Goal: Navigation & Orientation: Find specific page/section

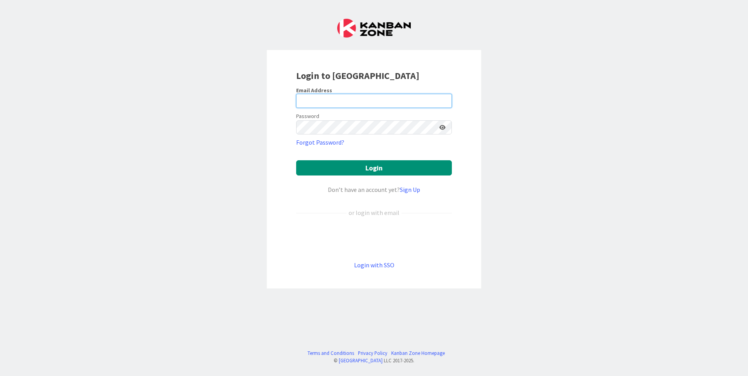
type input "[PERSON_NAME][EMAIL_ADDRESS][PERSON_NAME][DOMAIN_NAME]"
click at [385, 269] on div "Login to [GEOGRAPHIC_DATA] Email Address [PERSON_NAME][EMAIL_ADDRESS][PERSON_NA…" at bounding box center [374, 169] width 214 height 239
click at [384, 264] on link "Login with SSO" at bounding box center [374, 265] width 40 height 8
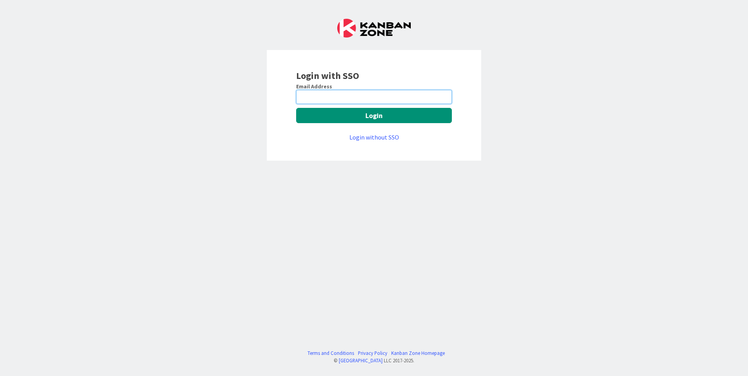
click at [325, 97] on input "email" at bounding box center [374, 97] width 156 height 14
type input "[PERSON_NAME][EMAIL_ADDRESS][PERSON_NAME][DOMAIN_NAME]"
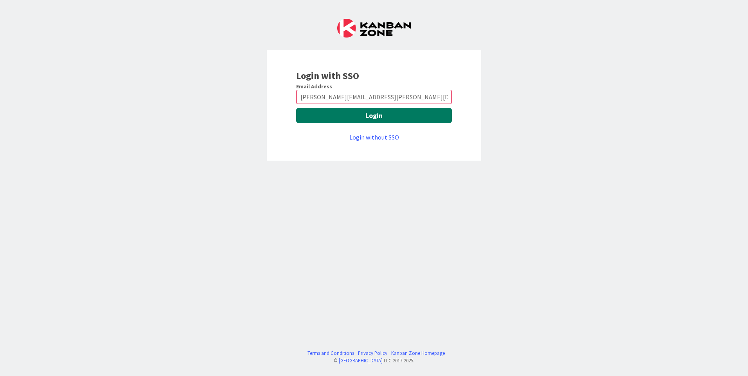
click at [356, 117] on button "Login" at bounding box center [374, 115] width 156 height 15
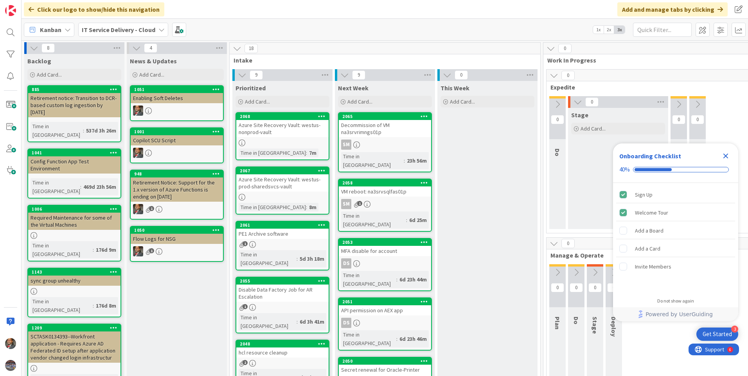
click at [723, 158] on icon "Close Checklist" at bounding box center [725, 155] width 9 height 9
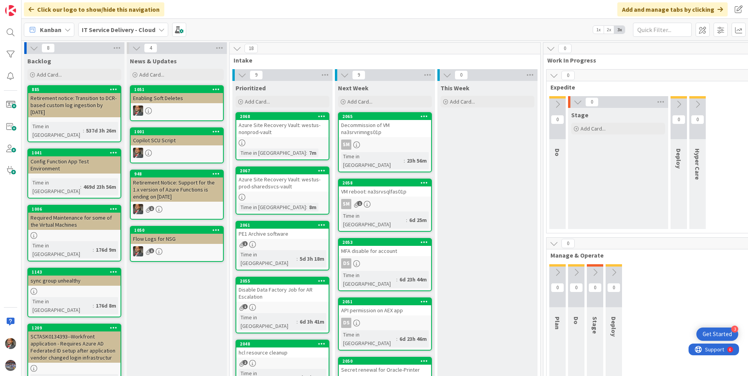
click at [158, 26] on div "IT Service Delivery - Cloud" at bounding box center [123, 30] width 90 height 14
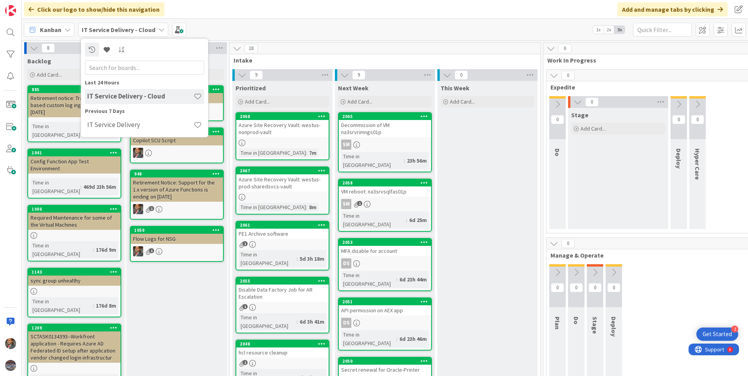
click at [134, 97] on h4 "IT Service Delivery - Cloud" at bounding box center [140, 96] width 106 height 8
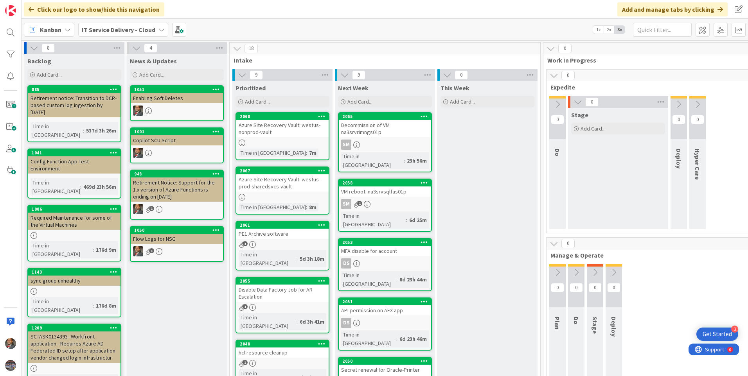
click at [287, 133] on div "Azure Site Recovery Vault: westus-nonprod-vault" at bounding box center [282, 128] width 92 height 17
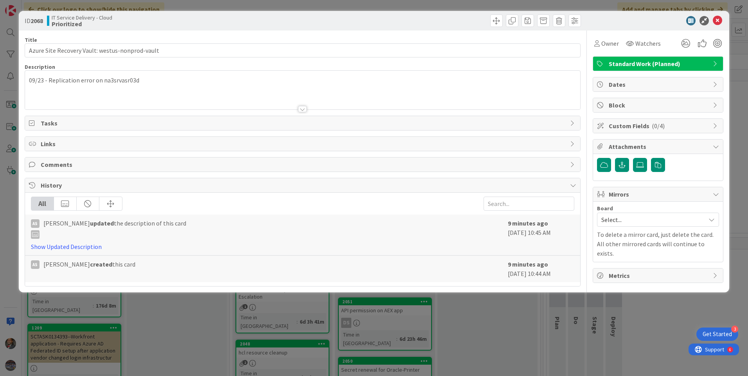
click at [300, 107] on div at bounding box center [302, 109] width 9 height 6
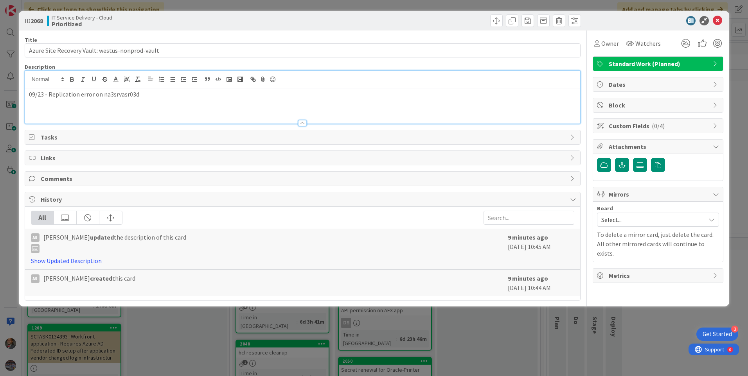
click at [300, 107] on div "09/23 - Replication error on na3srvasr03d" at bounding box center [302, 105] width 555 height 35
click at [302, 123] on div at bounding box center [302, 123] width 9 height 6
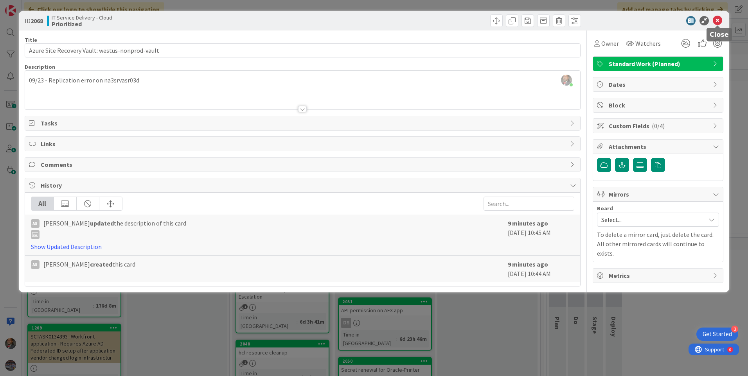
click at [718, 19] on icon at bounding box center [716, 20] width 9 height 9
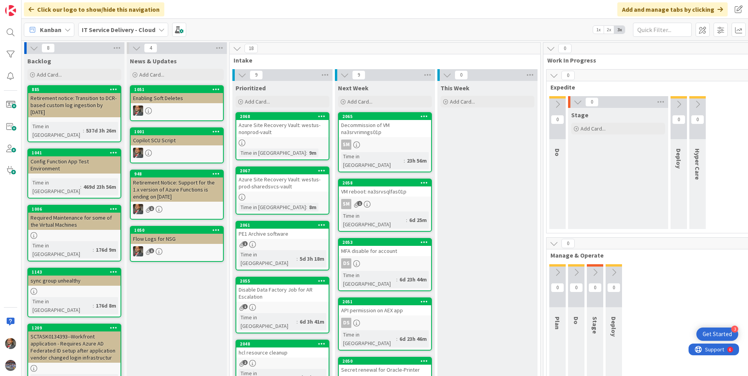
click at [266, 185] on div "Azure Site Recovery Vault: westus-prod-sharedsvcs-vault" at bounding box center [282, 182] width 92 height 17
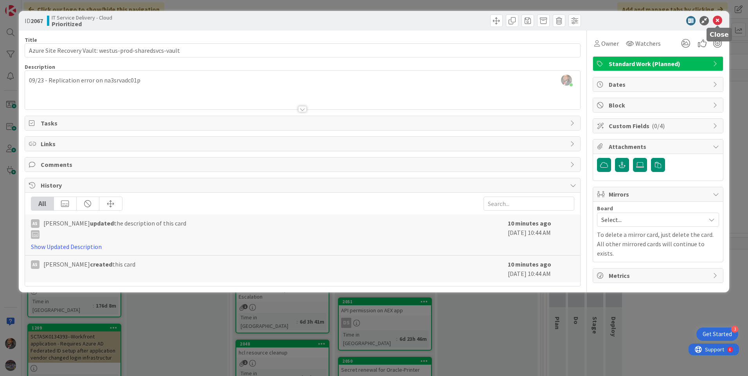
click at [716, 22] on icon at bounding box center [716, 20] width 9 height 9
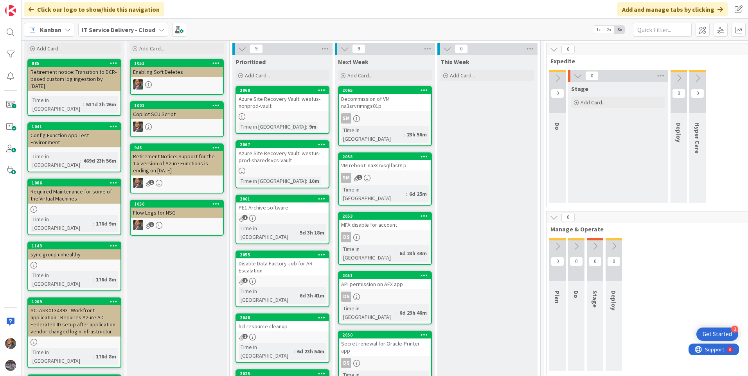
scroll to position [39, 0]
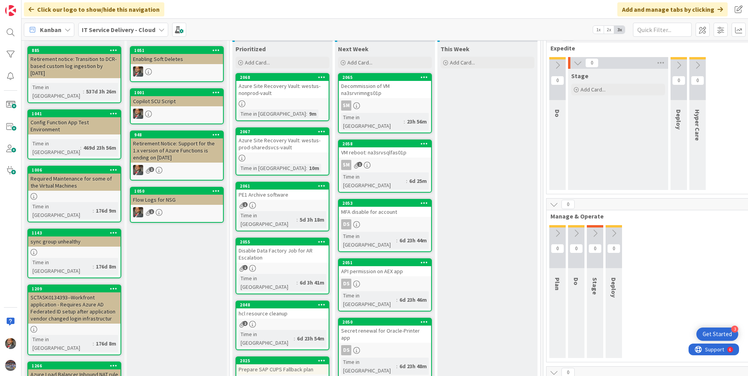
click at [269, 201] on link "2061 PE1 Archive software 1 Time in Column : 5d 3h 18m" at bounding box center [282, 207] width 94 height 50
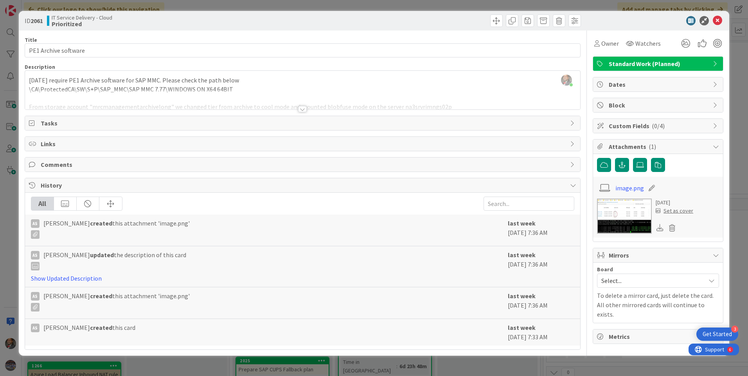
click at [303, 107] on div at bounding box center [302, 109] width 9 height 6
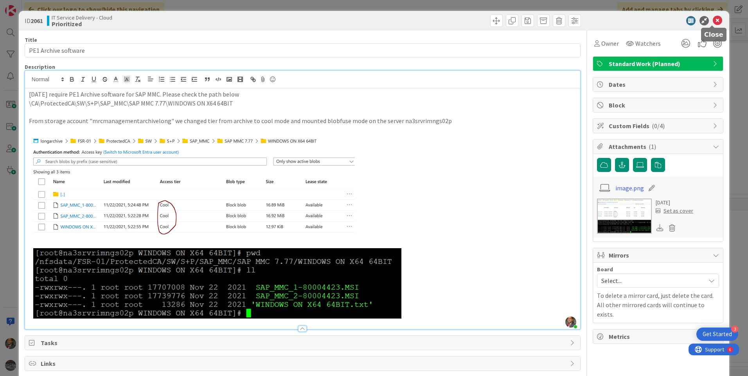
click at [712, 19] on icon at bounding box center [716, 20] width 9 height 9
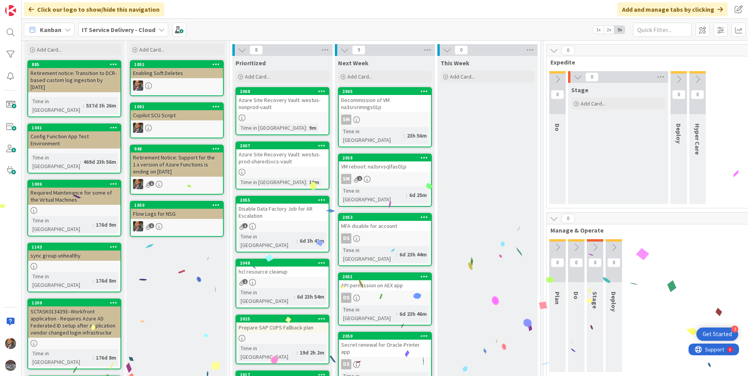
scroll to position [39, 0]
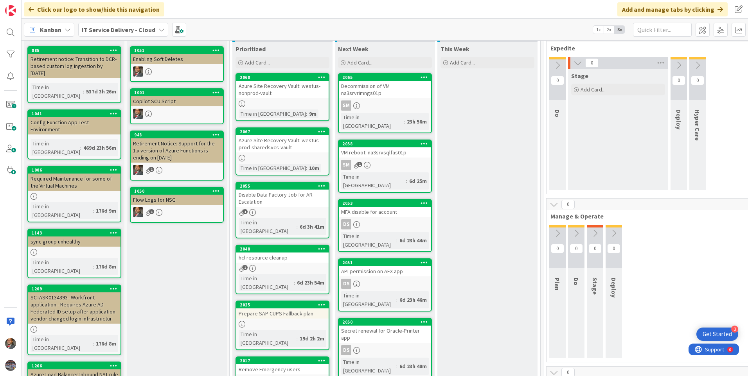
click at [282, 253] on div "hcl resource cleanup" at bounding box center [282, 258] width 92 height 10
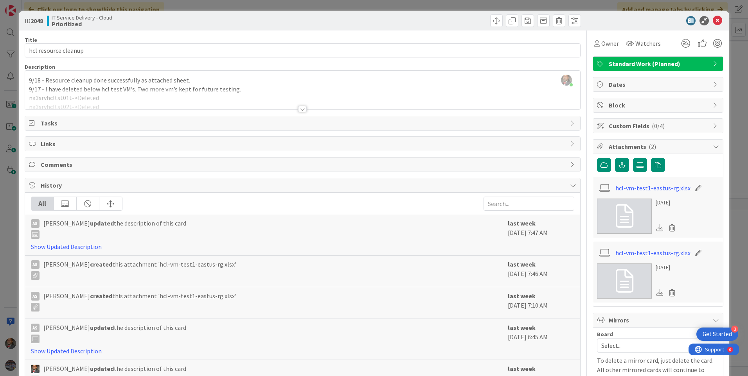
click at [298, 109] on div at bounding box center [302, 109] width 9 height 6
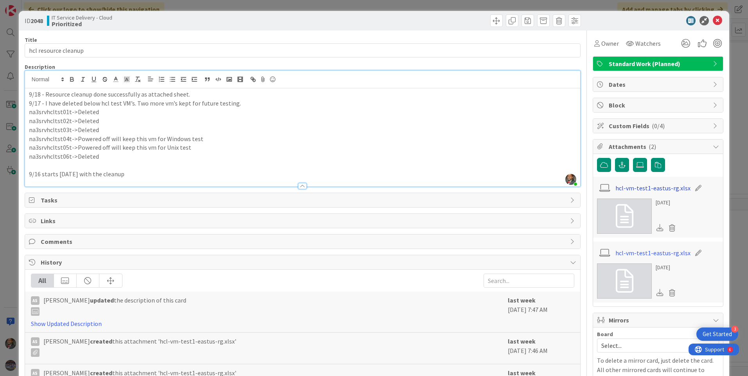
click at [630, 191] on link "hcl-vm-test1-eastus-rg.xlsx" at bounding box center [652, 187] width 75 height 9
click at [714, 19] on icon at bounding box center [716, 20] width 9 height 9
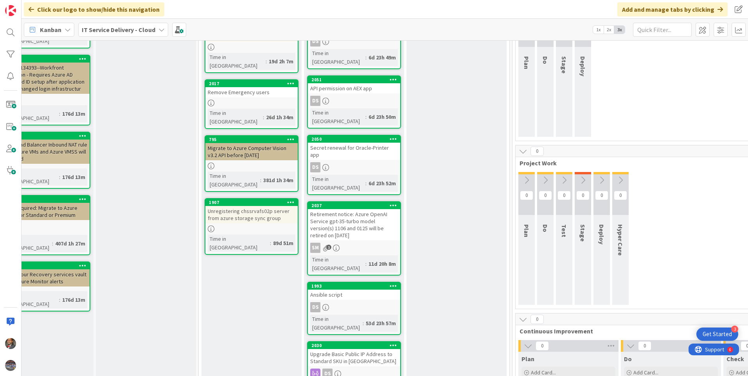
scroll to position [274, 31]
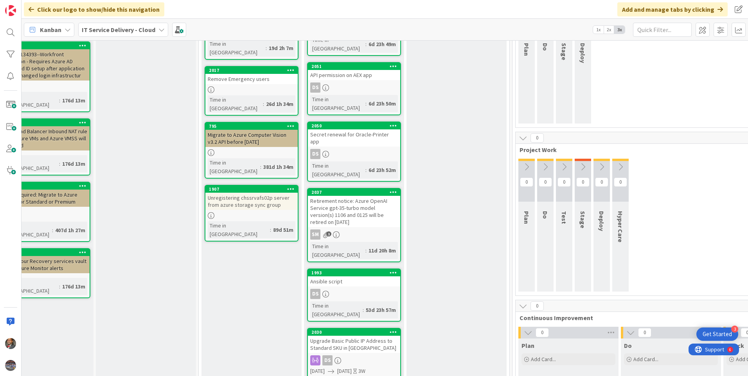
click at [356, 355] on div "DS" at bounding box center [354, 360] width 92 height 10
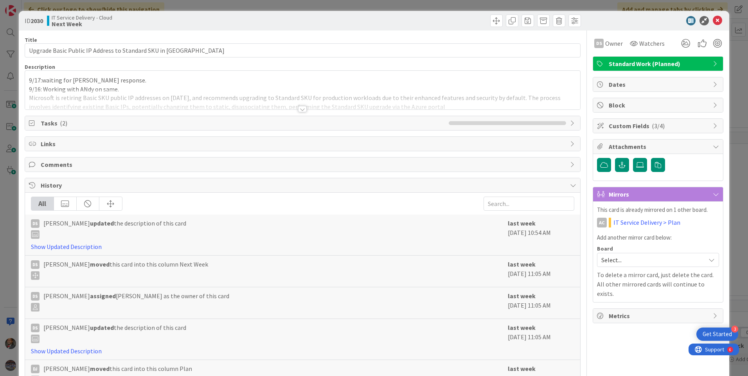
click at [301, 110] on div at bounding box center [302, 109] width 9 height 6
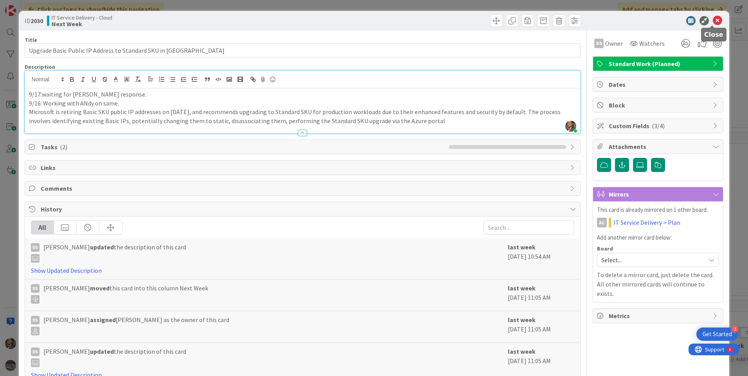
click at [712, 21] on icon at bounding box center [716, 20] width 9 height 9
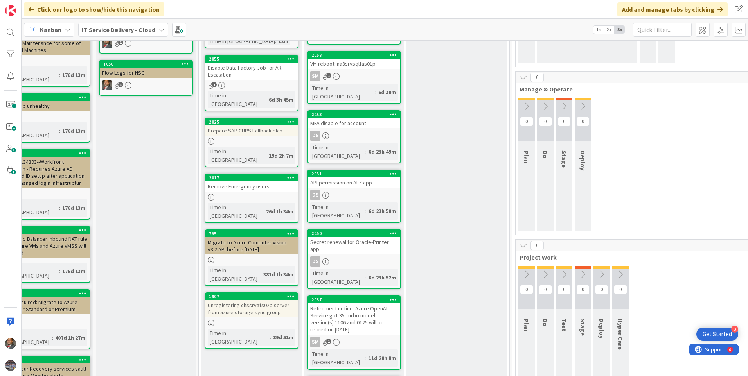
scroll to position [47, 31]
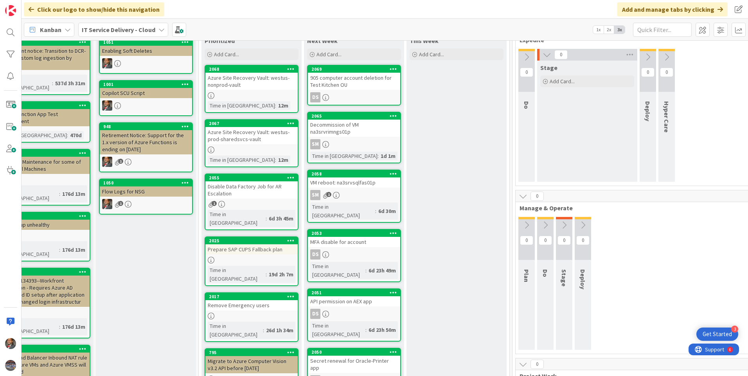
click at [333, 138] on link "2065 Decommission of VM na3srvrimngs01p SM Time in [GEOGRAPHIC_DATA] : 1d 1m" at bounding box center [354, 138] width 94 height 52
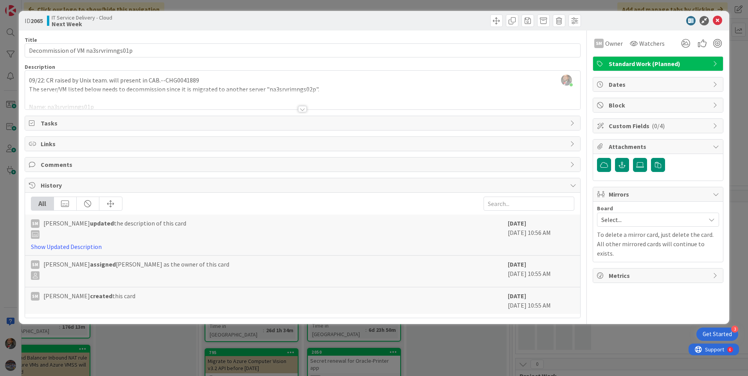
click at [302, 110] on div at bounding box center [302, 109] width 9 height 6
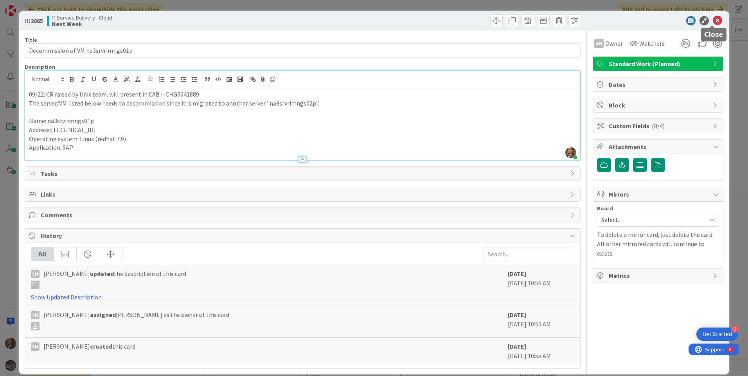
click at [713, 22] on icon at bounding box center [716, 20] width 9 height 9
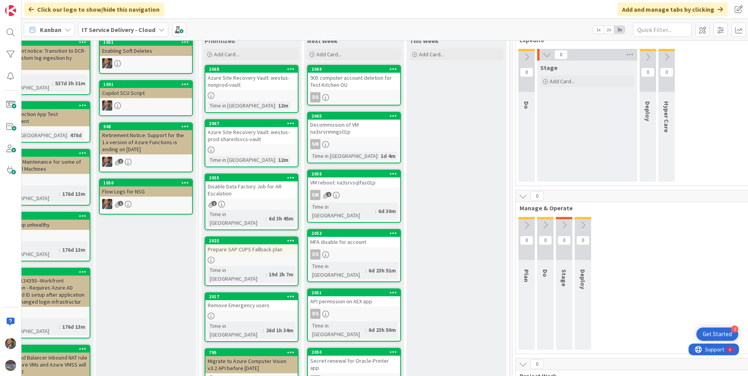
click at [352, 190] on div "SM 1" at bounding box center [354, 195] width 92 height 10
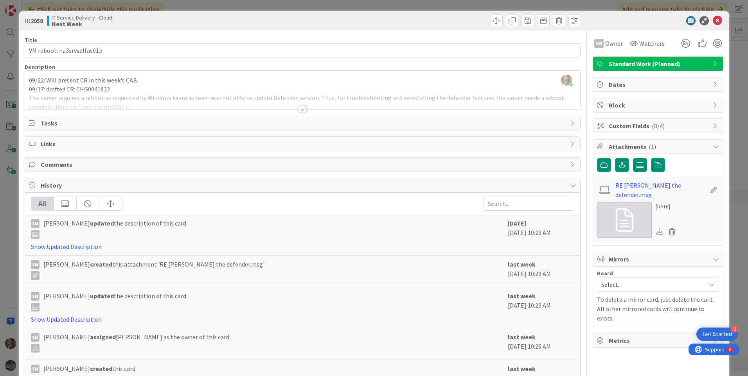
click at [301, 109] on div at bounding box center [302, 109] width 9 height 6
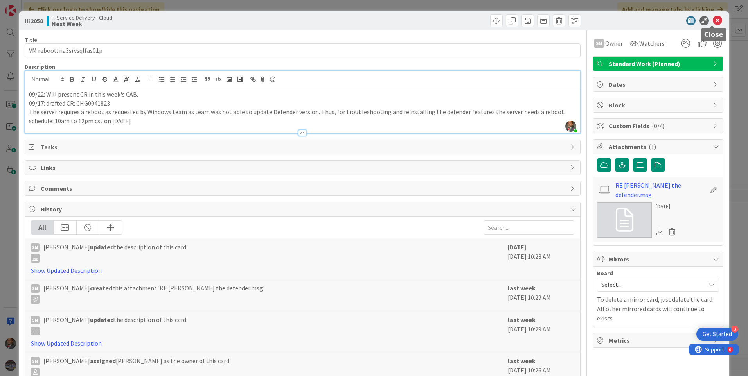
click at [712, 22] on icon at bounding box center [716, 20] width 9 height 9
